Goal: Task Accomplishment & Management: Use online tool/utility

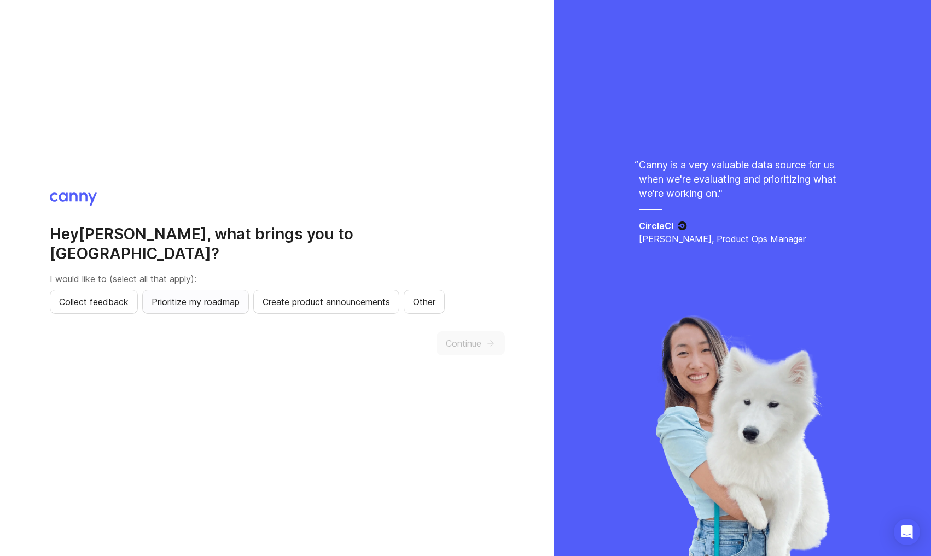
click at [175, 295] on span "Prioritize my roadmap" at bounding box center [196, 301] width 88 height 13
click at [81, 296] on span "Collect feedback" at bounding box center [93, 301] width 69 height 13
click at [453, 340] on button "Continue" at bounding box center [470, 343] width 68 height 24
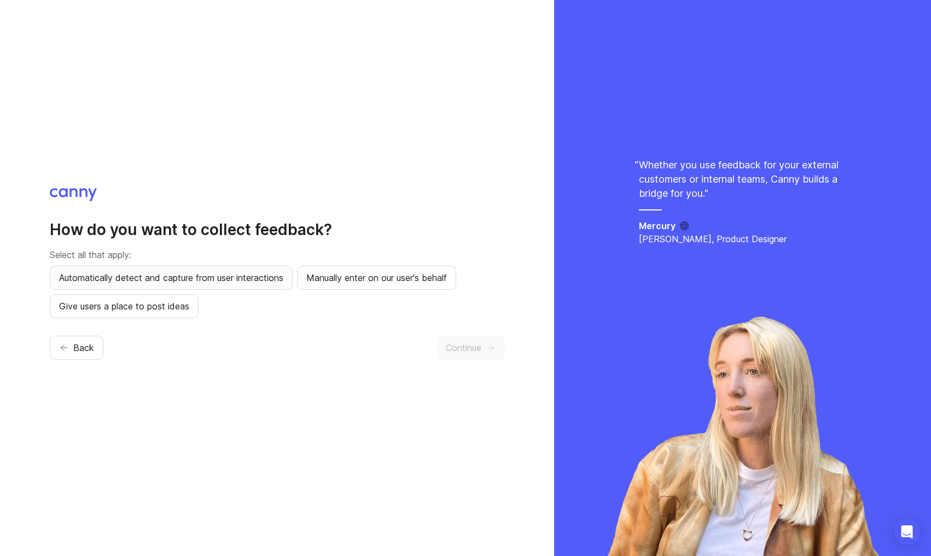
click at [267, 281] on span "Automatically detect and capture from user interactions" at bounding box center [171, 277] width 224 height 13
click at [451, 350] on span "Continue" at bounding box center [464, 347] width 36 height 13
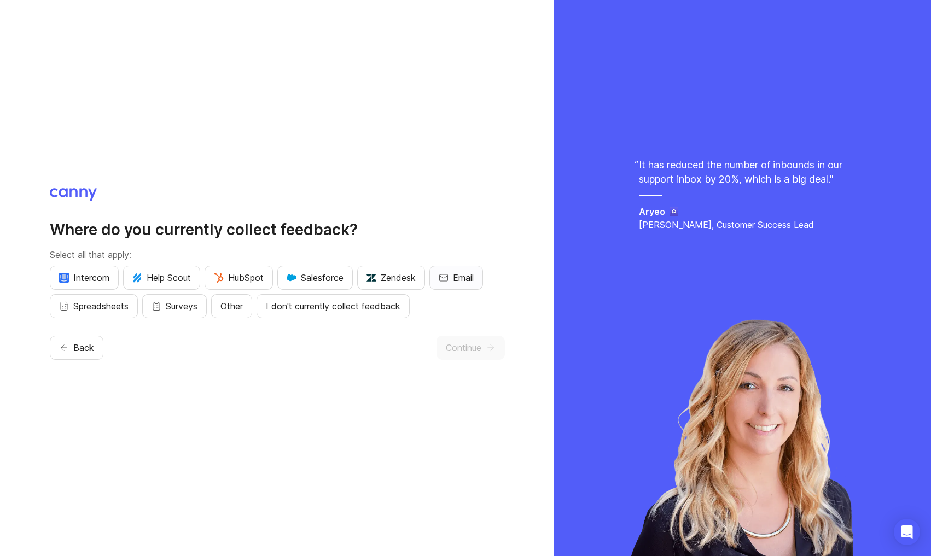
click at [463, 281] on span "Email" at bounding box center [463, 277] width 21 height 13
click at [479, 357] on button "Continue" at bounding box center [470, 348] width 68 height 24
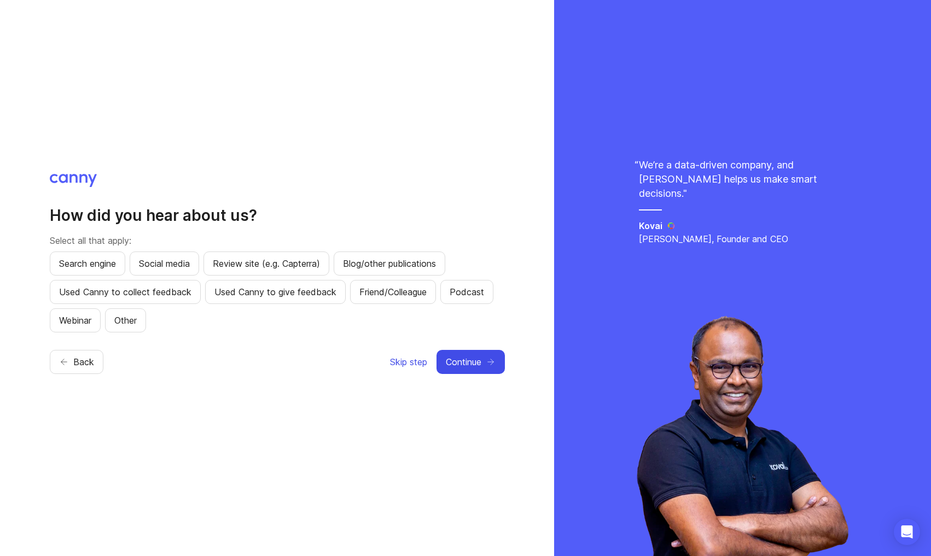
drag, startPoint x: 475, startPoint y: 362, endPoint x: 421, endPoint y: 370, distance: 54.2
click at [422, 370] on div "Skip step Continue" at bounding box center [446, 362] width 115 height 24
click at [412, 364] on span "Skip step" at bounding box center [408, 362] width 37 height 13
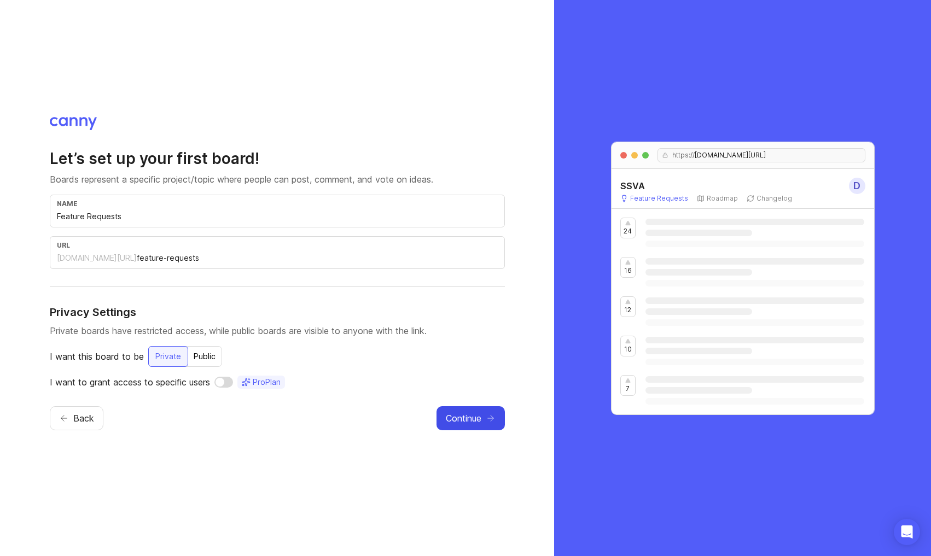
click at [479, 419] on span "Continue" at bounding box center [464, 418] width 36 height 13
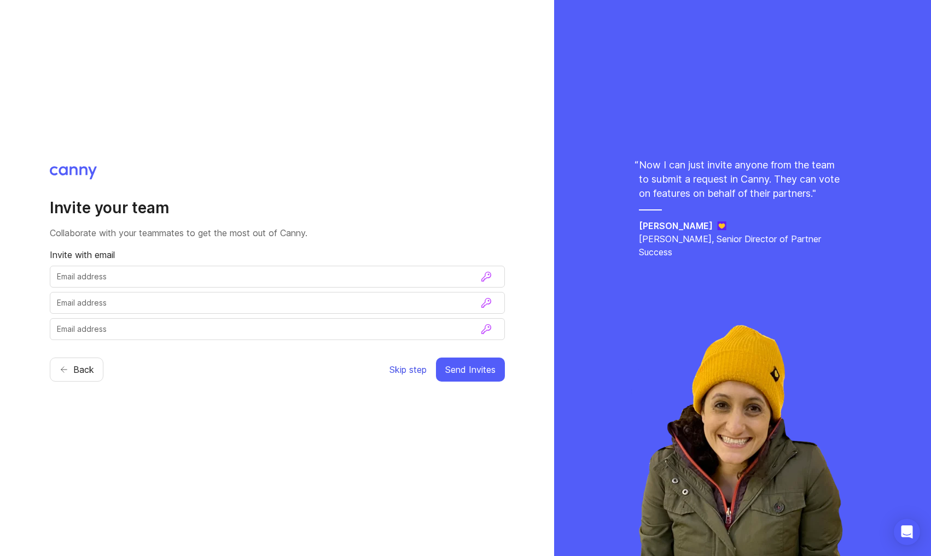
click at [416, 372] on span "Skip step" at bounding box center [407, 369] width 37 height 13
